Goal: Task Accomplishment & Management: Use online tool/utility

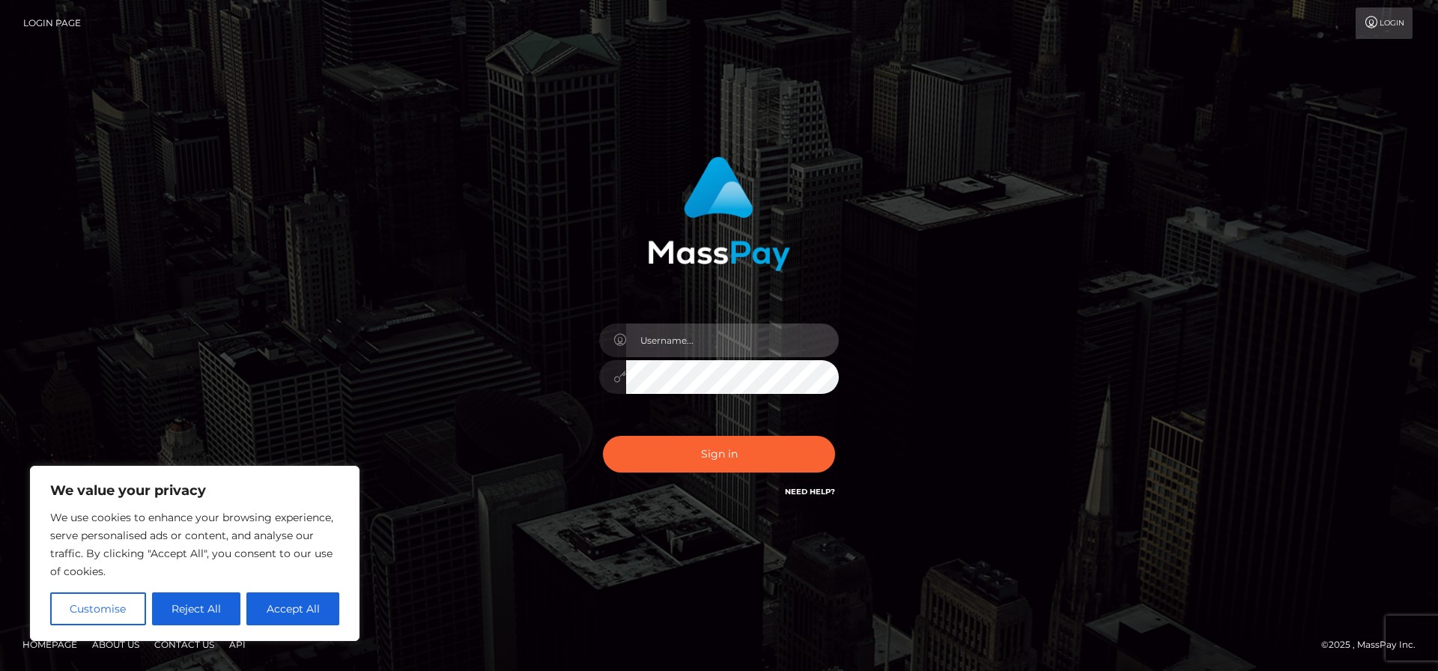
click at [755, 332] on input "text" at bounding box center [732, 341] width 213 height 34
click at [903, 321] on div "Sign in" at bounding box center [719, 328] width 393 height 366
click at [834, 338] on input "text" at bounding box center [732, 341] width 213 height 34
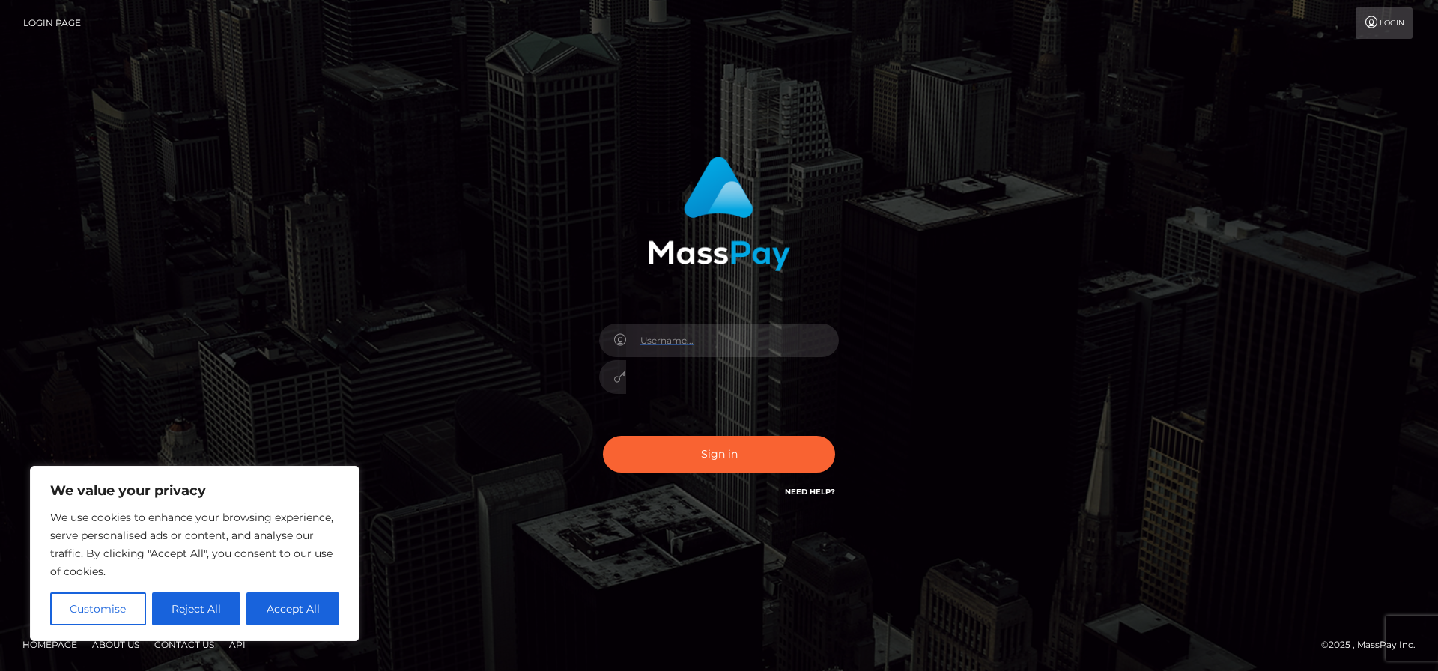
type input "cguignard"
click at [825, 345] on input "text" at bounding box center [732, 341] width 213 height 34
click at [828, 344] on input "text" at bounding box center [732, 341] width 213 height 34
type input "cguignard"
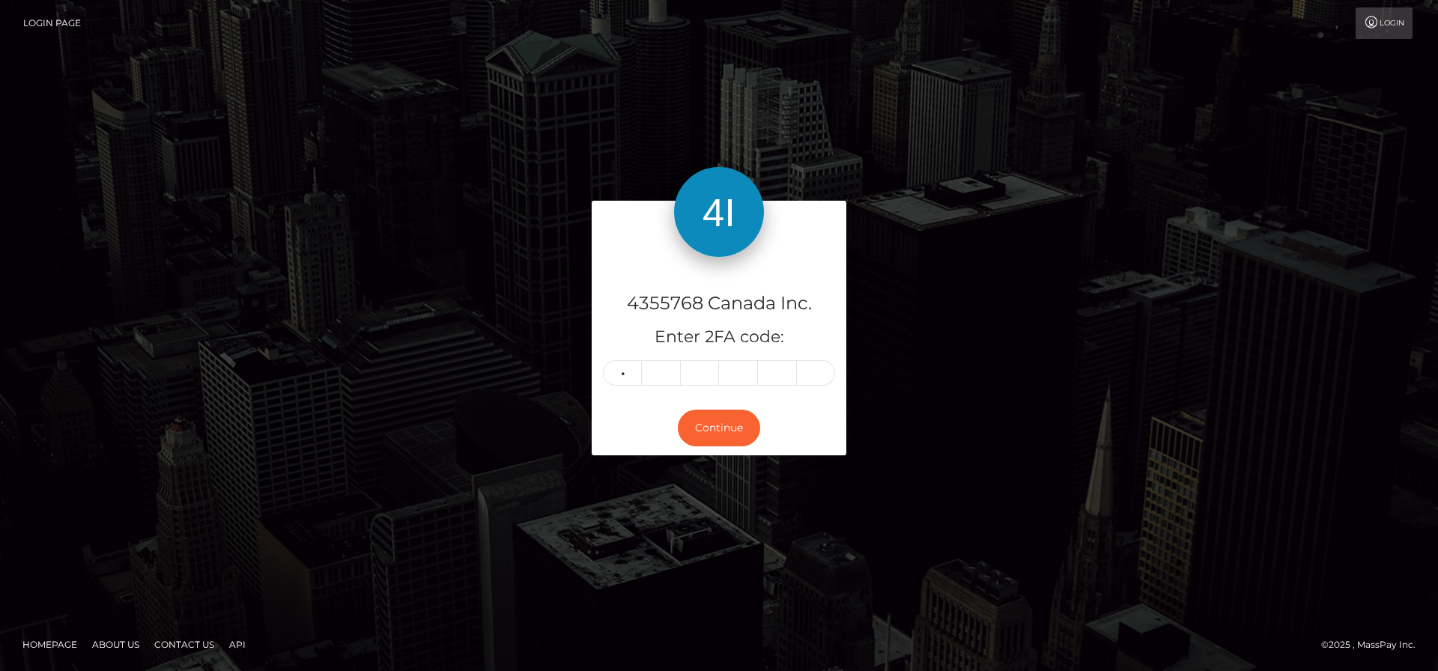
type input "6"
type input "0"
type input "8"
type input "1"
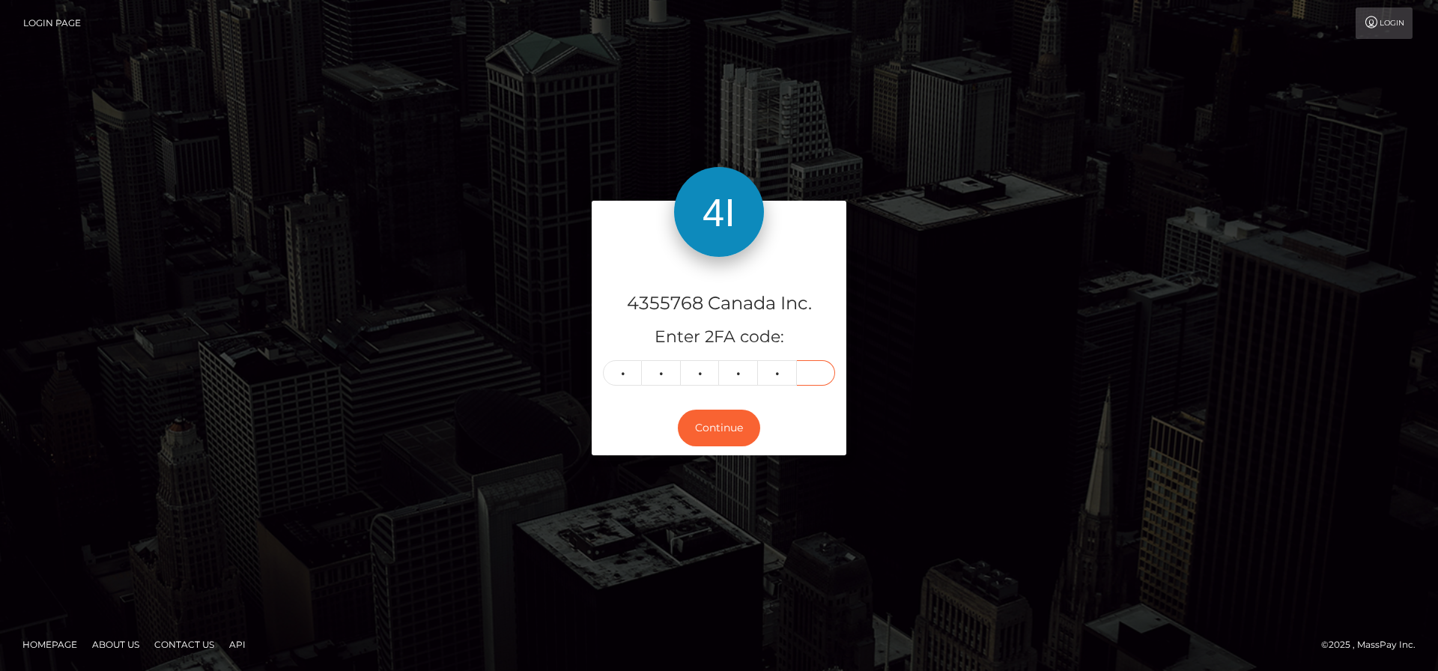
type input "8"
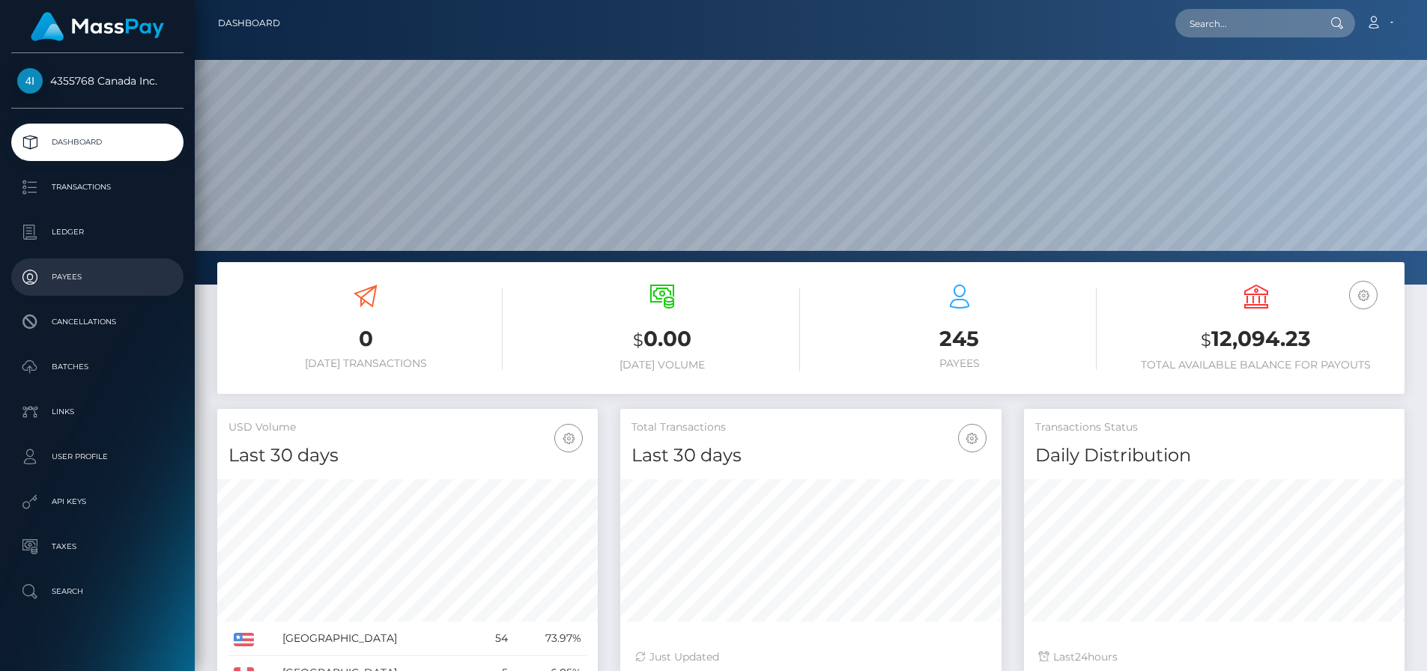
scroll to position [266, 381]
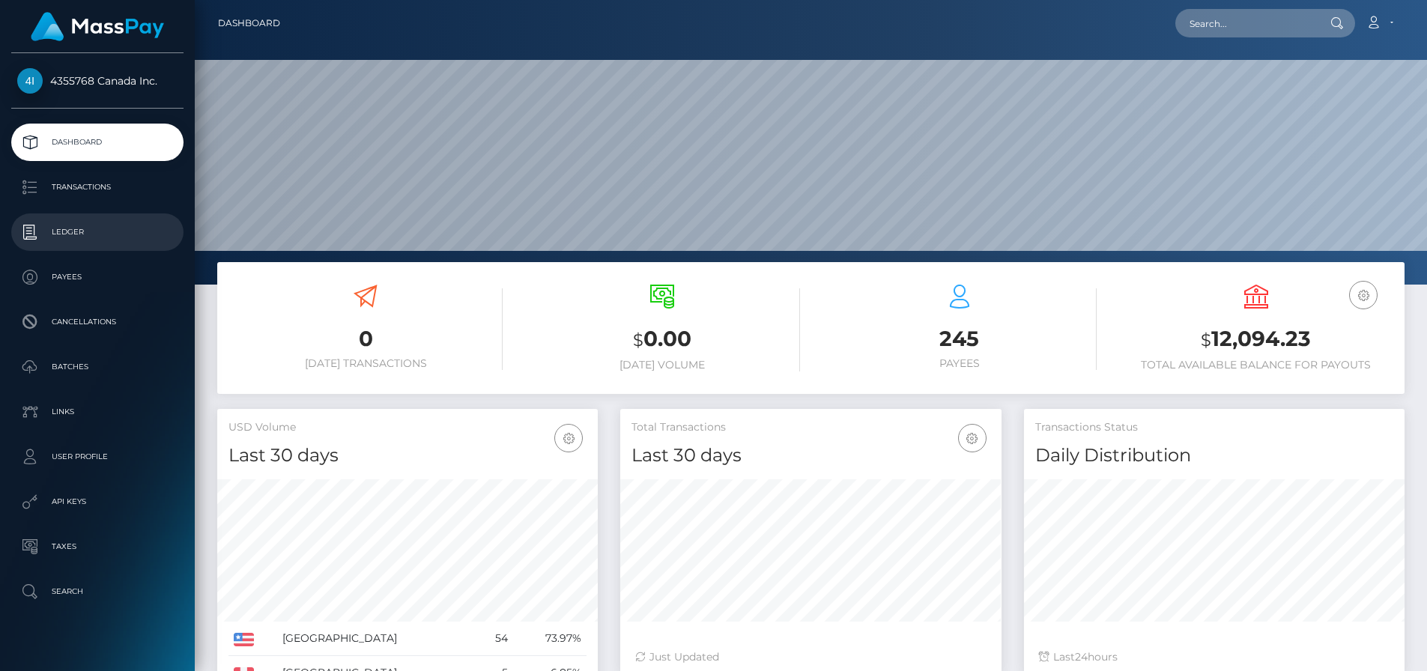
click at [115, 237] on p "Ledger" at bounding box center [97, 232] width 160 height 22
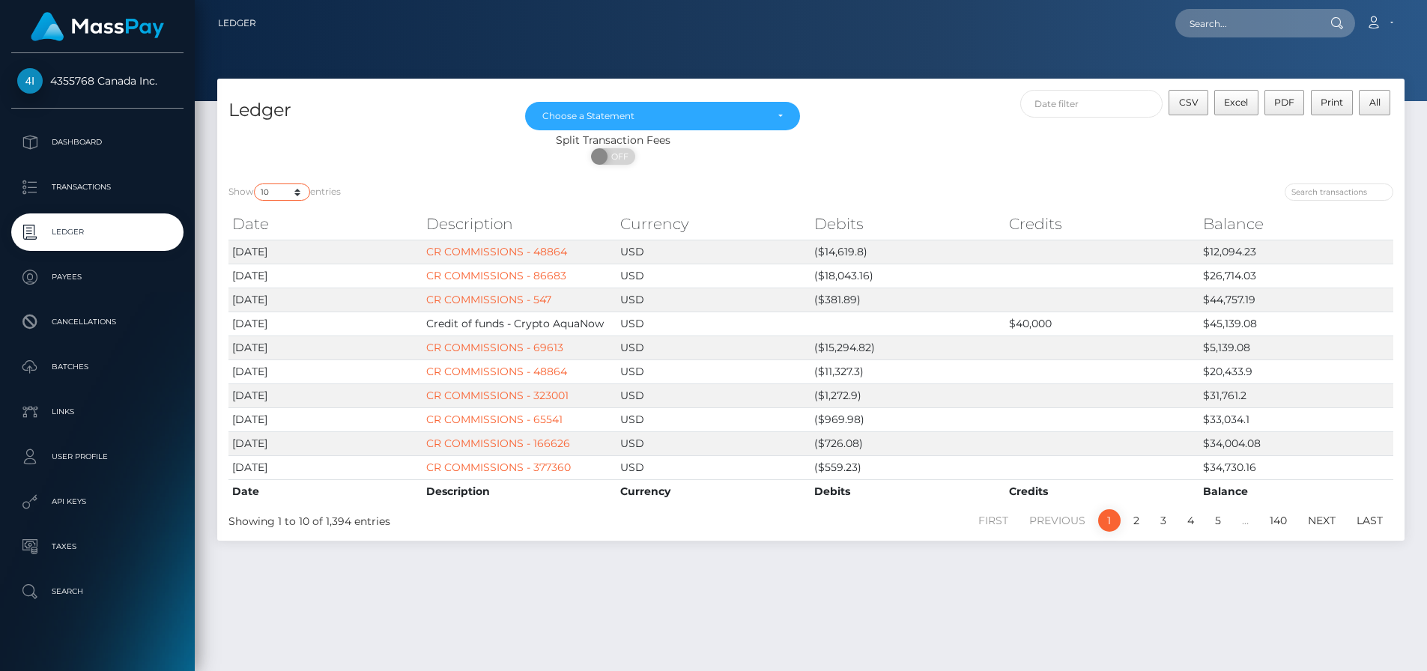
click at [300, 186] on select "10 25 50 100 250" at bounding box center [282, 192] width 56 height 17
click at [255, 184] on select "10 25 50 100 250" at bounding box center [282, 192] width 56 height 17
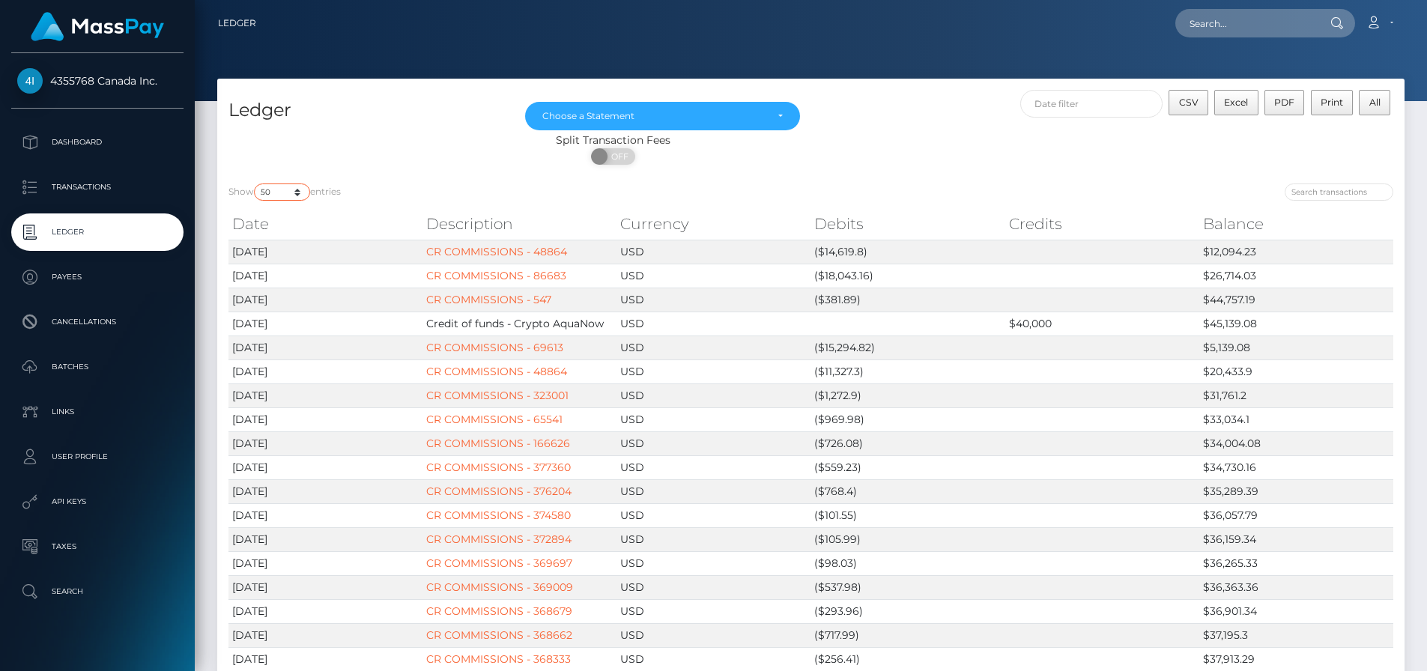
click at [291, 190] on select "10 25 50 100 250" at bounding box center [282, 192] width 56 height 17
select select "250"
click at [255, 184] on select "10 25 50 100 250" at bounding box center [282, 192] width 56 height 17
click at [1047, 168] on div "Split Transaction Fees ON OFF" at bounding box center [810, 153] width 1187 height 40
click at [1097, 100] on input "text" at bounding box center [1091, 104] width 143 height 28
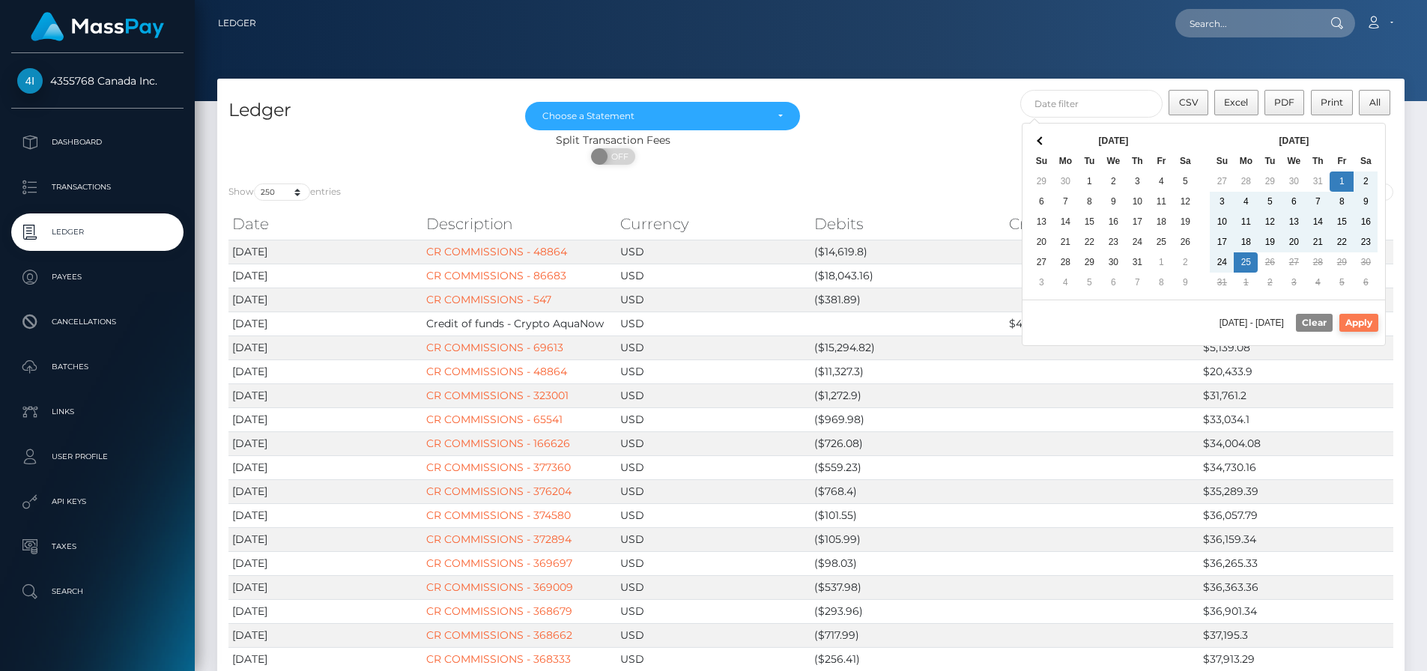
click at [1374, 320] on button "Apply" at bounding box center [1358, 323] width 39 height 18
type input "[DATE] - [DATE]"
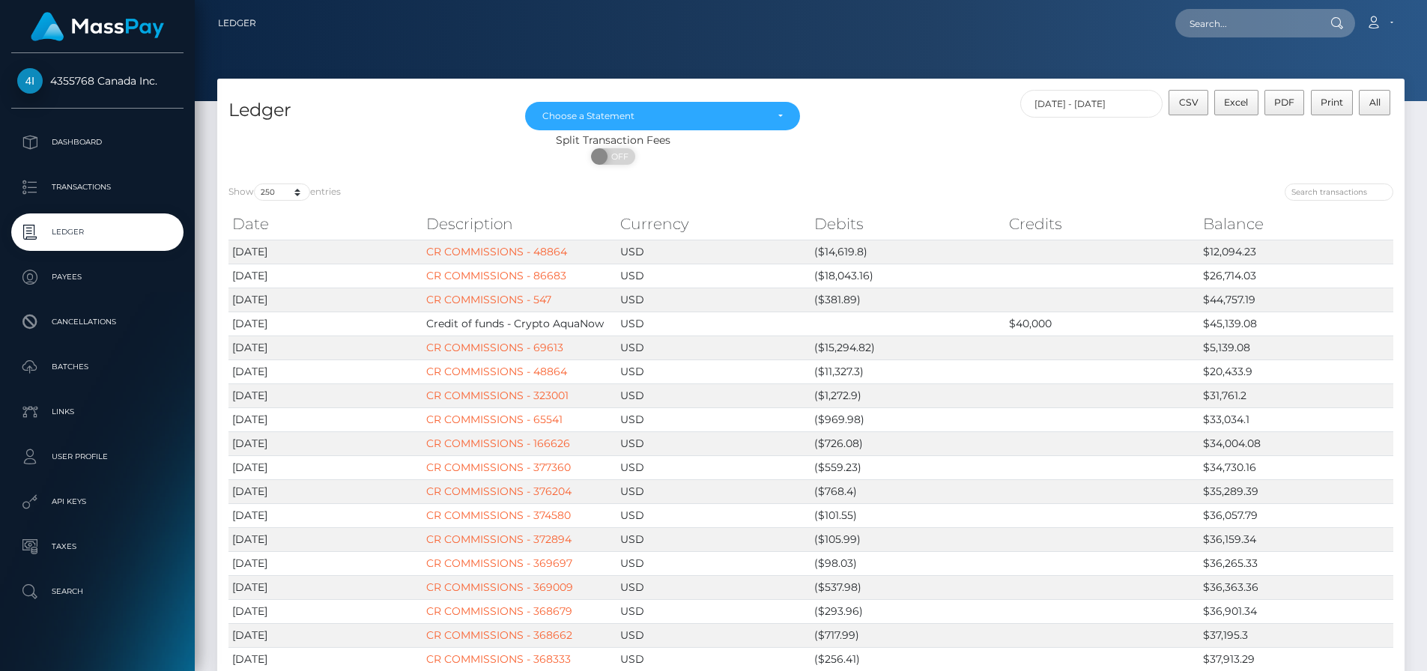
click at [946, 163] on div "ON OFF" at bounding box center [613, 160] width 792 height 24
click at [1238, 103] on span "Excel" at bounding box center [1236, 102] width 24 height 11
click at [1234, 12] on input "text" at bounding box center [1245, 23] width 141 height 28
